Goal: Navigation & Orientation: Find specific page/section

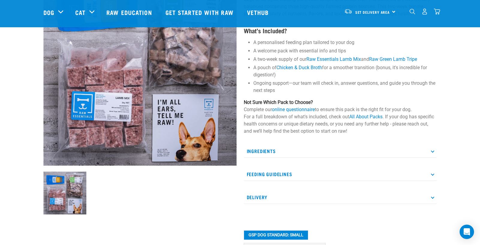
scroll to position [74, 0]
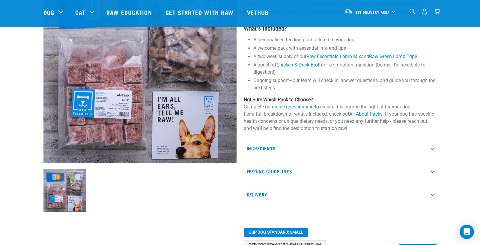
click at [434, 195] on p "Delivery" at bounding box center [340, 194] width 193 height 13
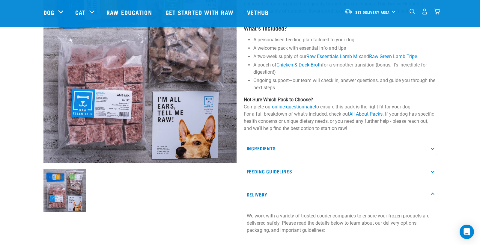
click at [183, 202] on div at bounding box center [140, 191] width 200 height 51
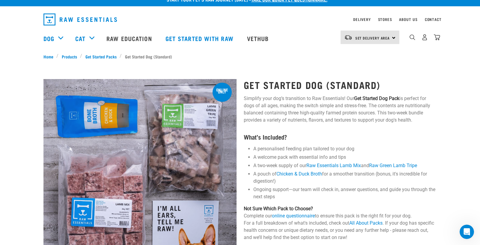
scroll to position [0, 0]
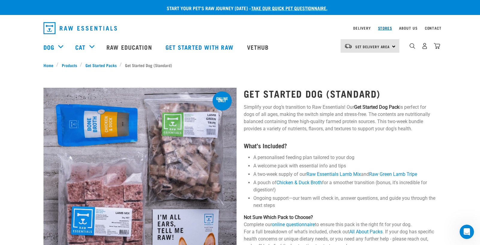
click at [383, 28] on link "Stores" at bounding box center [385, 28] width 14 height 2
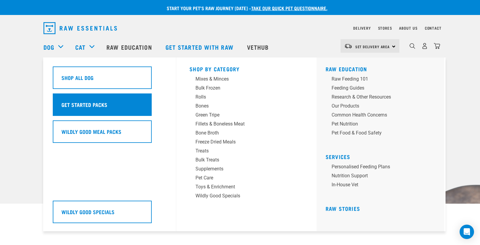
click at [97, 103] on h5 "Get Started Packs" at bounding box center [84, 105] width 46 height 8
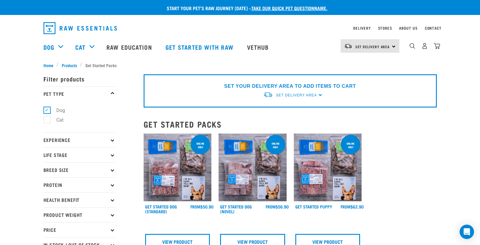
click at [112, 169] on icon at bounding box center [112, 169] width 3 height 3
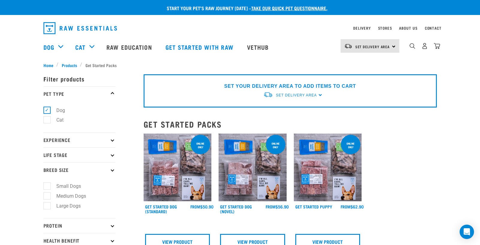
click at [48, 187] on label "Small Dogs" at bounding box center [65, 186] width 37 height 7
click at [47, 187] on input "Small Dogs" at bounding box center [45, 186] width 4 height 4
checkbox input "true"
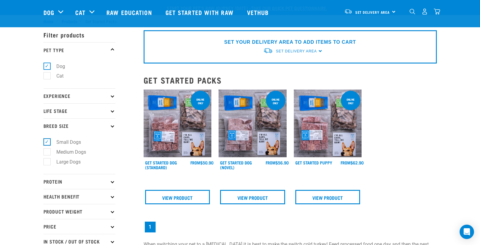
scroll to position [41, 0]
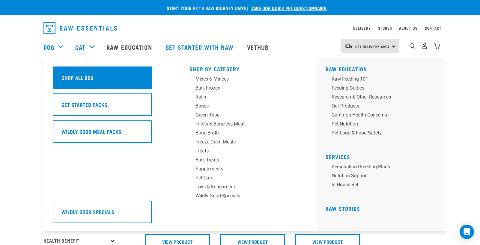
click at [87, 77] on h5 "Shop All Dog" at bounding box center [77, 78] width 32 height 8
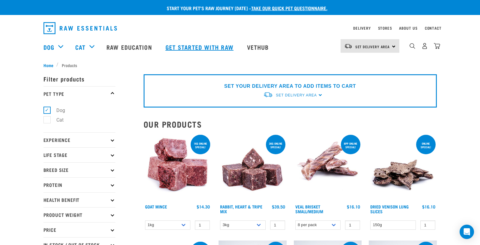
click at [176, 46] on link "Get started with Raw" at bounding box center [201, 47] width 82 height 24
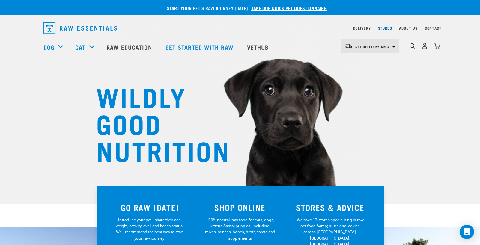
click at [387, 29] on link "Stores" at bounding box center [385, 28] width 14 height 2
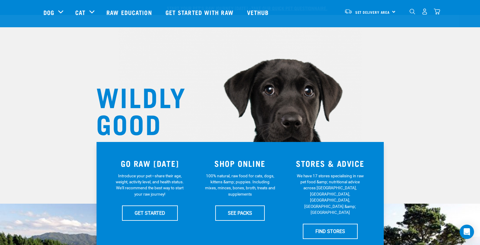
scroll to position [83, 0]
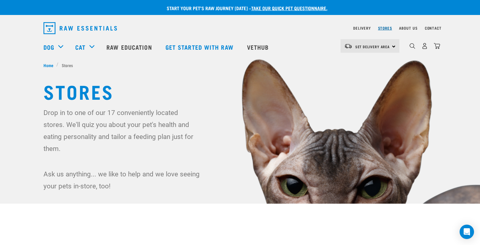
click at [385, 28] on link "Stores" at bounding box center [385, 28] width 14 height 2
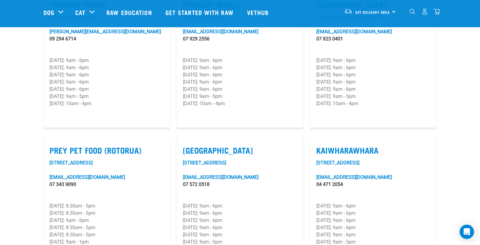
scroll to position [668, 0]
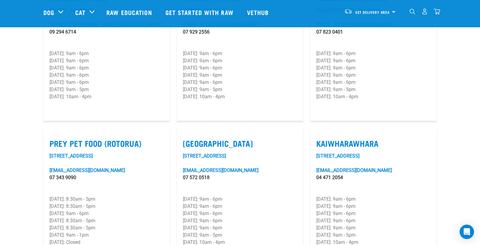
click at [335, 139] on label "Kaiwharawhara" at bounding box center [373, 143] width 114 height 9
click at [320, 134] on input "Kaiwharawhara" at bounding box center [318, 136] width 4 height 4
checkbox input "true"
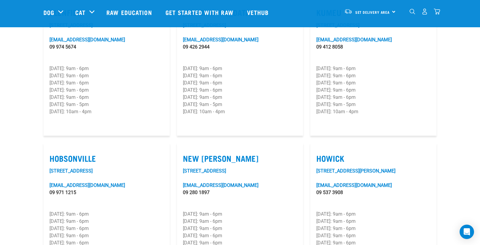
scroll to position [0, 0]
